Goal: Task Accomplishment & Management: Complete application form

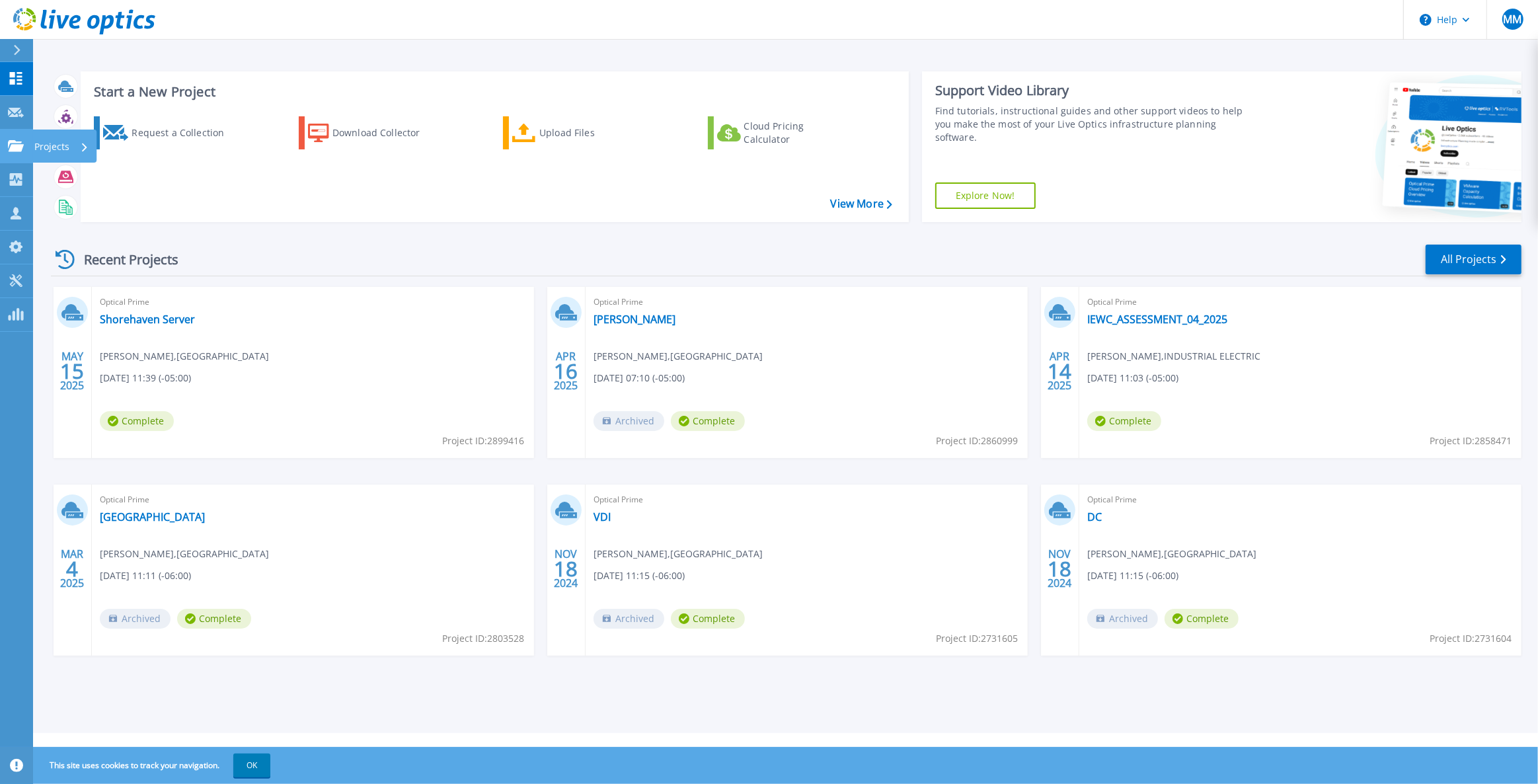
click at [20, 145] on icon at bounding box center [15, 146] width 16 height 11
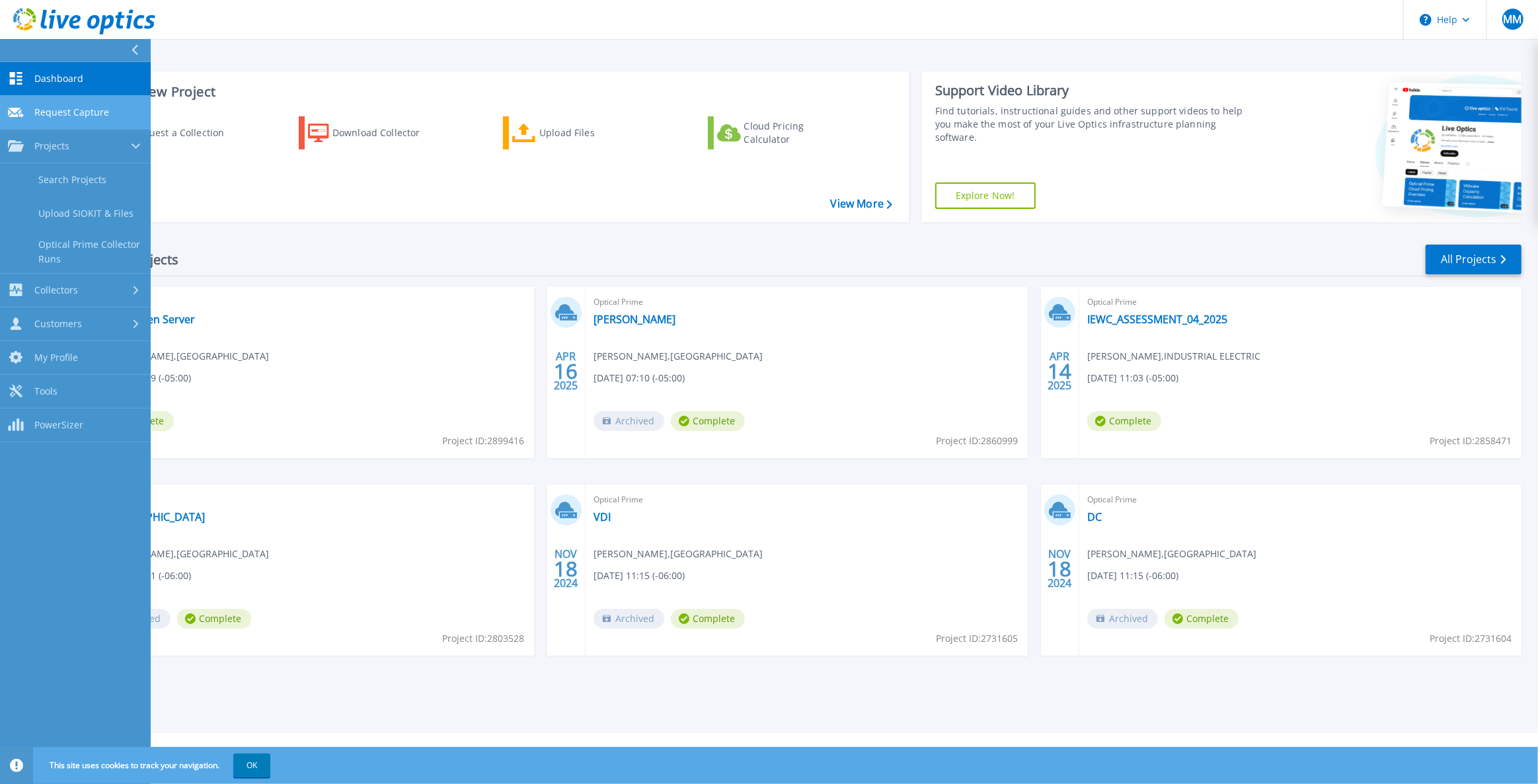
click at [68, 117] on span "Request Capture" at bounding box center [72, 112] width 75 height 12
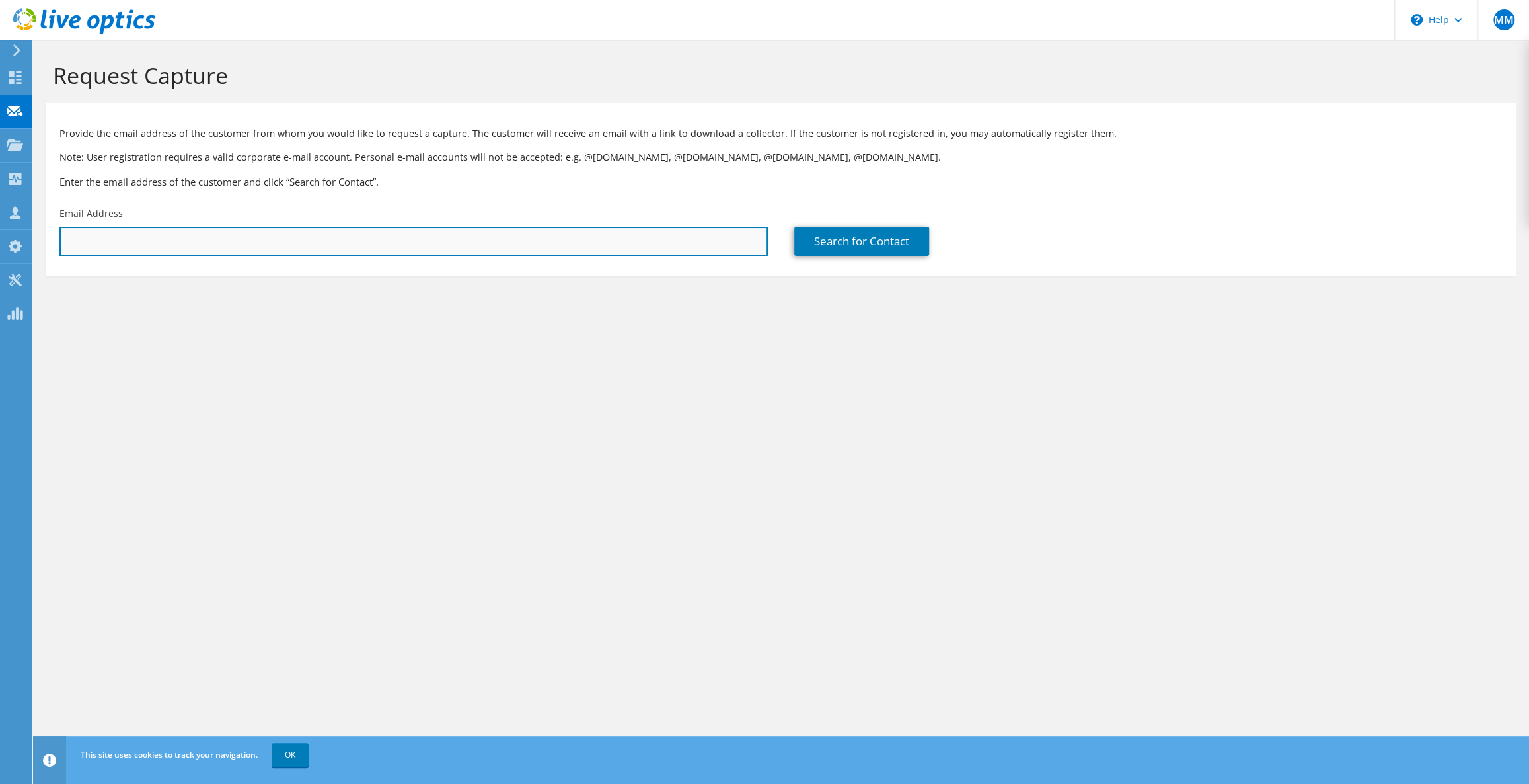
click at [375, 249] on input "text" at bounding box center [414, 241] width 708 height 29
paste input "rbrumm@kleentest.com"
type input "rbrumm@kleentest.com"
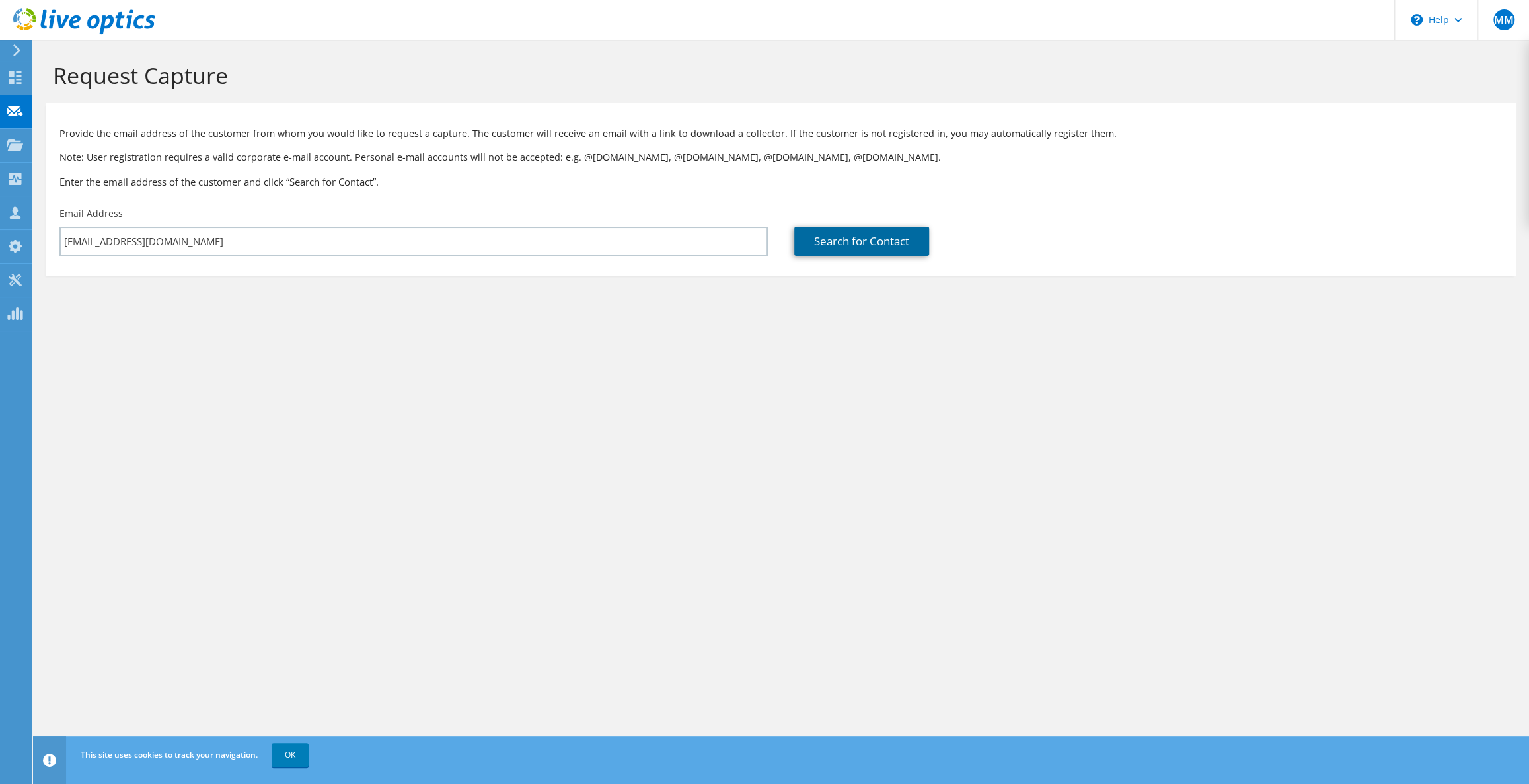
click at [863, 248] on link "Search for Contact" at bounding box center [862, 241] width 135 height 29
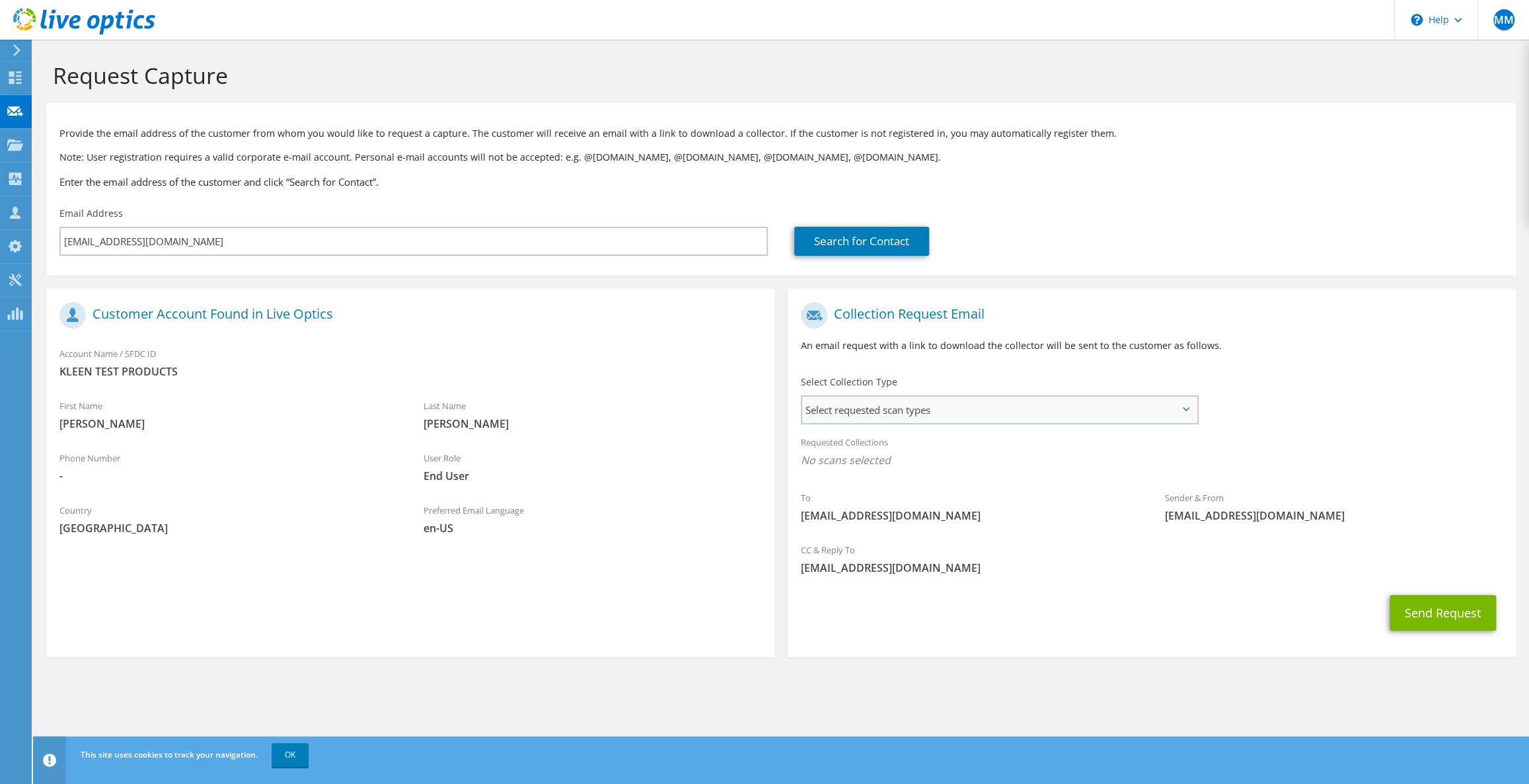
click at [982, 409] on span "Select requested scan types" at bounding box center [999, 409] width 394 height 26
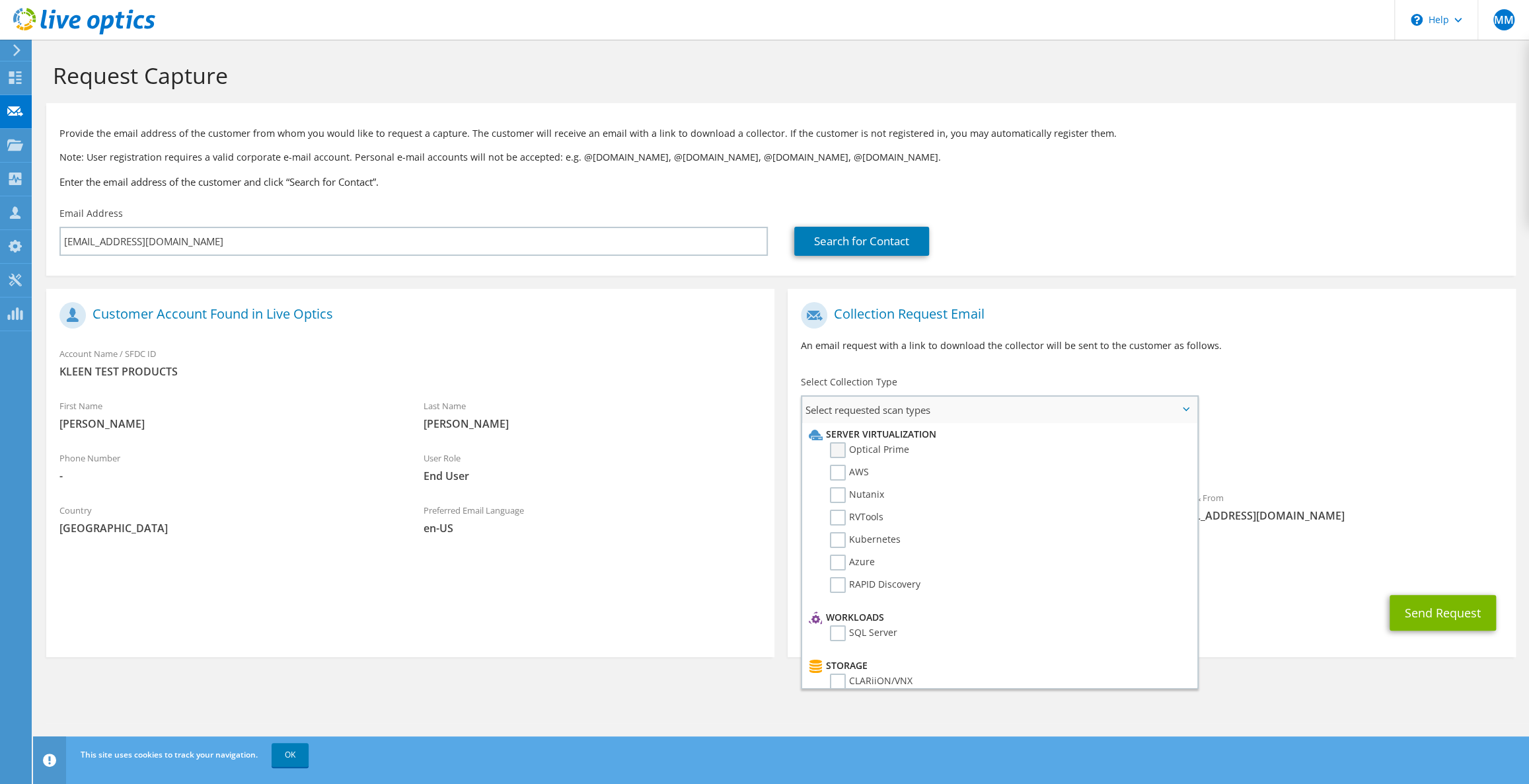
click at [881, 453] on label "Optical Prime" at bounding box center [869, 449] width 79 height 16
click at [0, 0] on input "Optical Prime" at bounding box center [0, 0] width 0 height 0
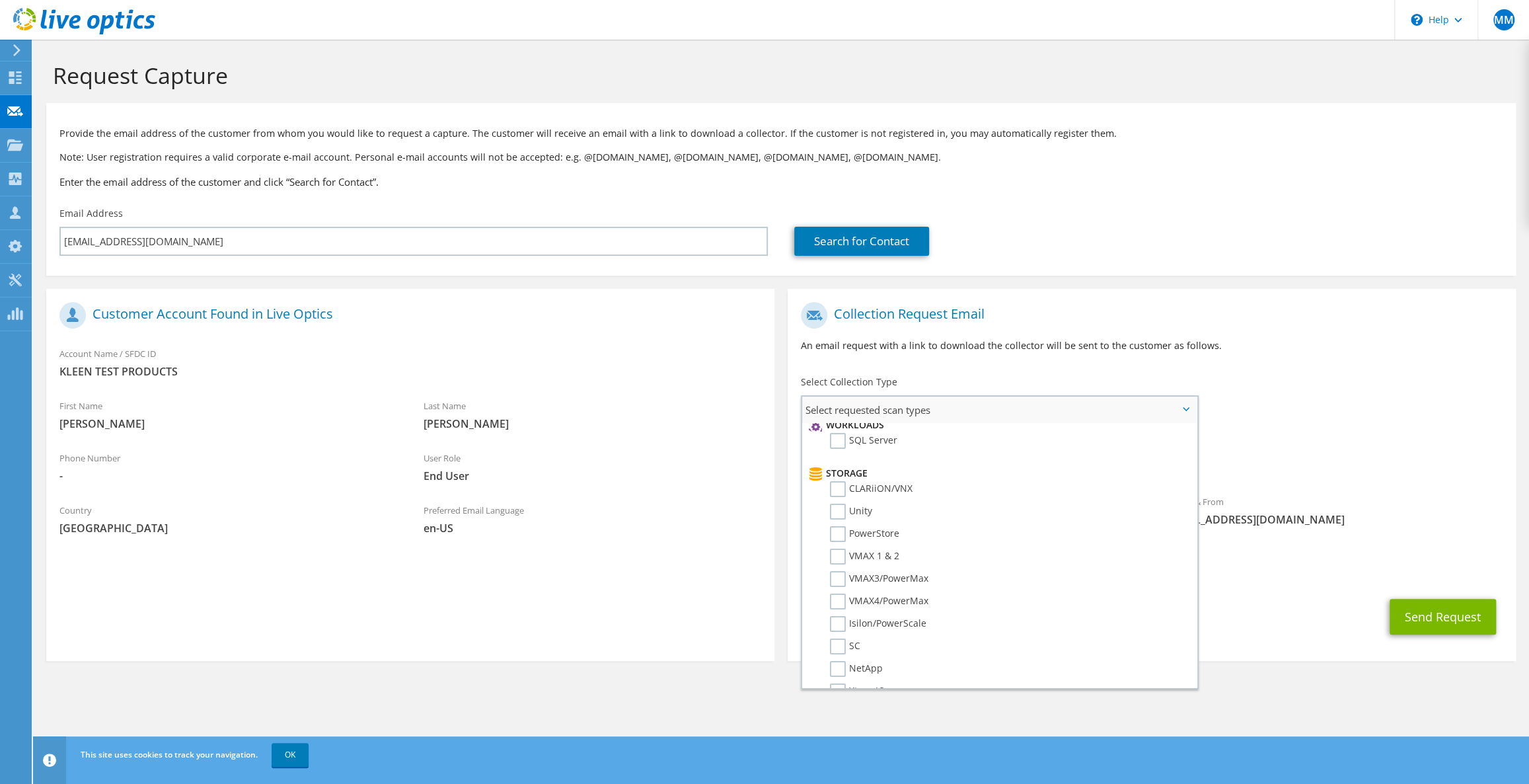
scroll to position [184, 0]
click at [858, 518] on label "Unity" at bounding box center [851, 520] width 43 height 16
click at [0, 0] on input "Unity" at bounding box center [0, 0] width 0 height 0
click at [1297, 397] on div "To rbrumm@kleentest.com Sender & From liveoptics@liveoptics.com" at bounding box center [1151, 417] width 728 height 244
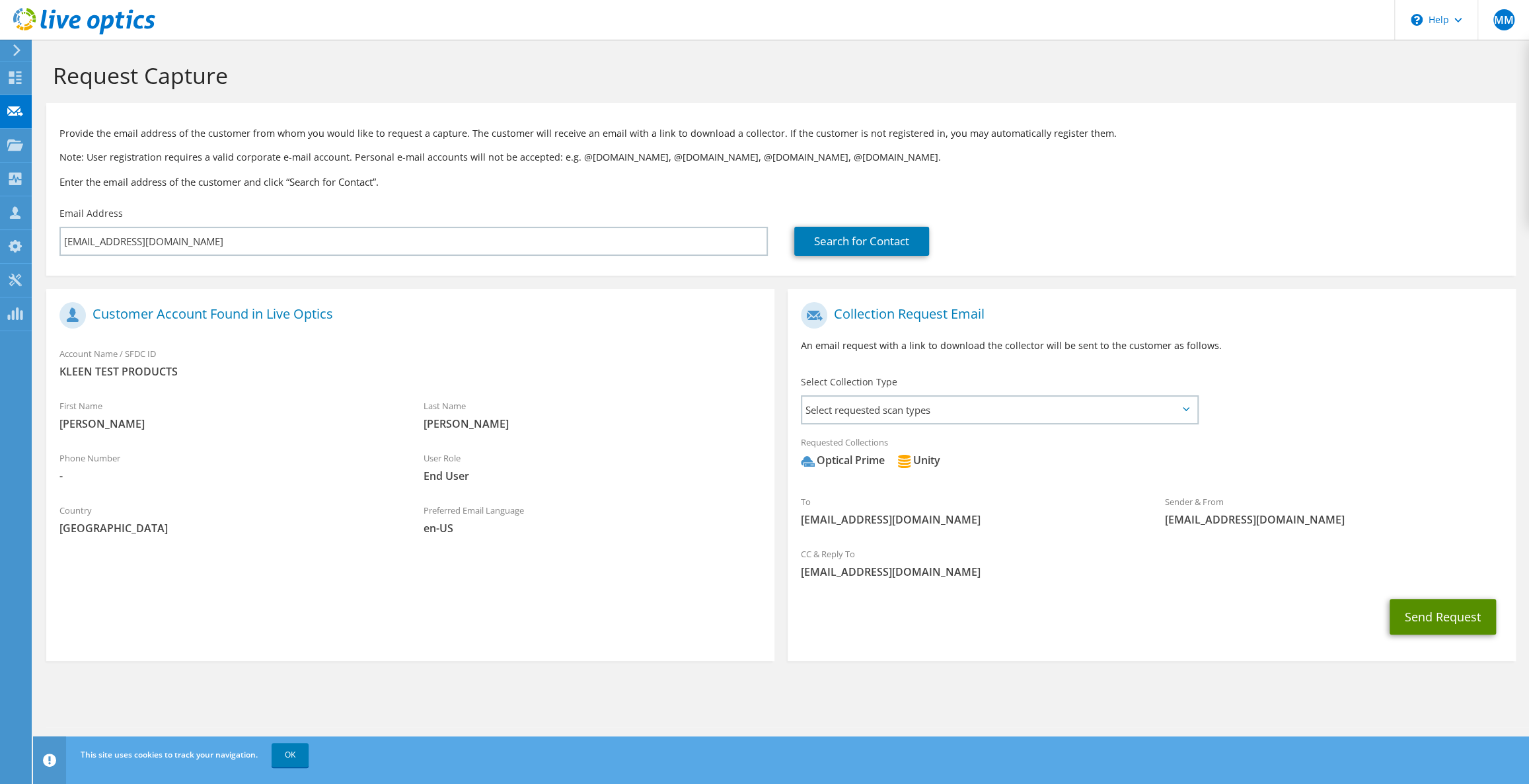
click at [1405, 611] on button "Send Request" at bounding box center [1442, 616] width 106 height 36
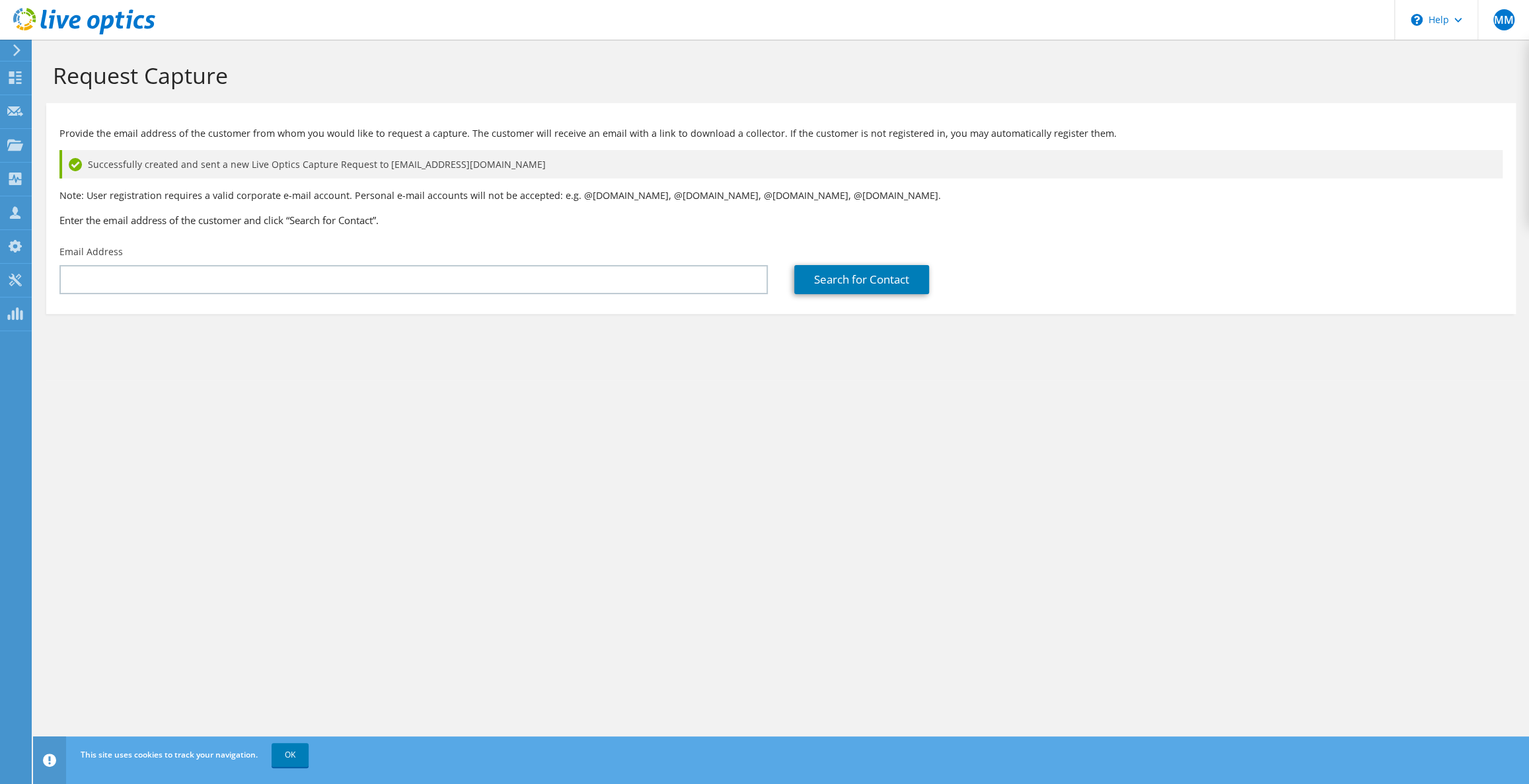
click at [810, 455] on div "Request Capture Provide the email address of the customer from whom you would l…" at bounding box center [781, 412] width 1496 height 744
